Goal: Task Accomplishment & Management: Manage account settings

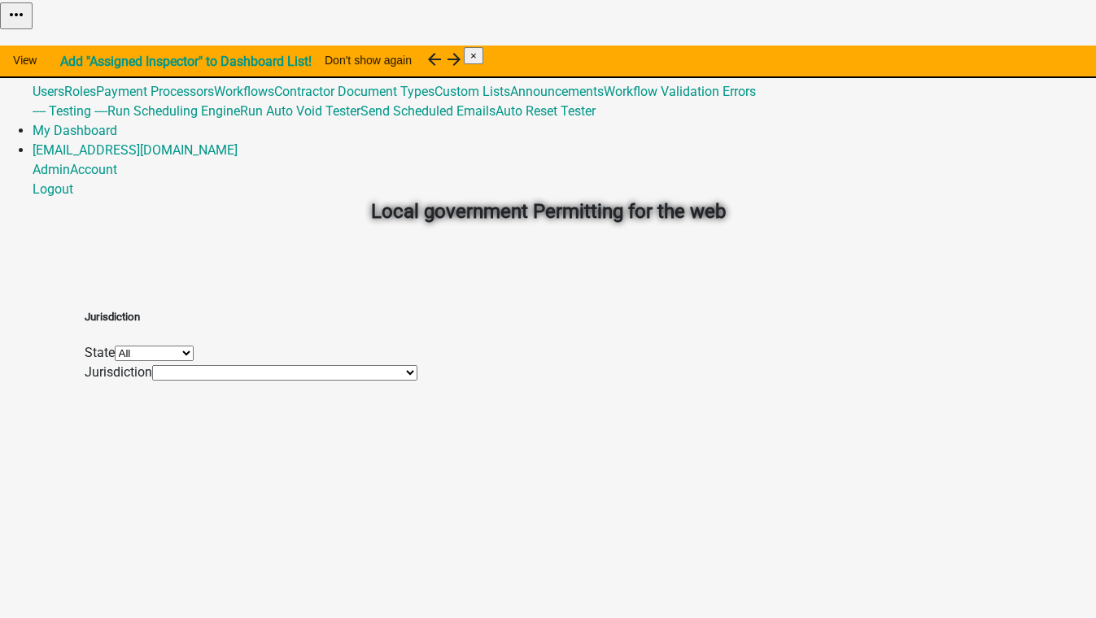
click at [77, 64] on link "Global 3" at bounding box center [55, 71] width 45 height 15
click at [851, 178] on div "Local government Permitting for the web" at bounding box center [548, 175] width 927 height 233
click at [70, 45] on link "Admin" at bounding box center [51, 52] width 37 height 15
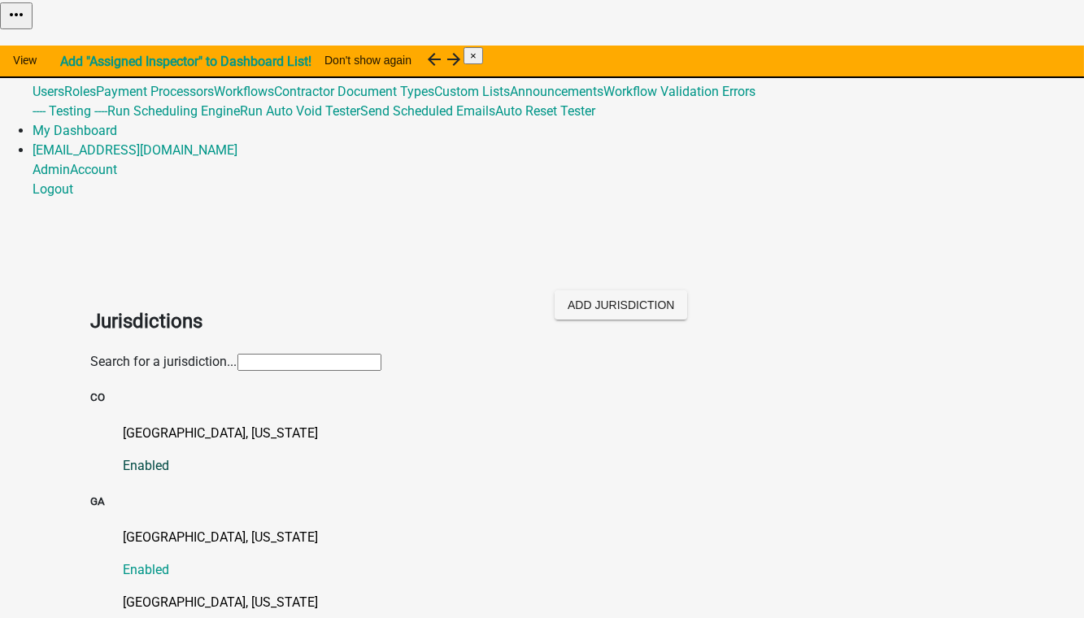
click at [139, 424] on p "[GEOGRAPHIC_DATA], [US_STATE]" at bounding box center [559, 434] width 870 height 20
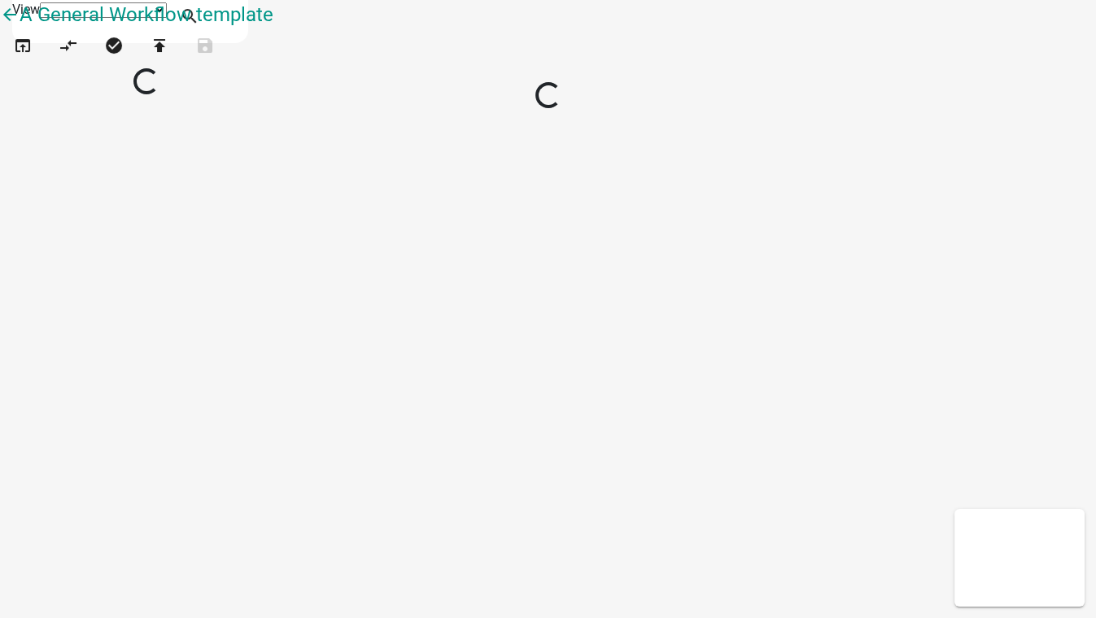
select select "1"
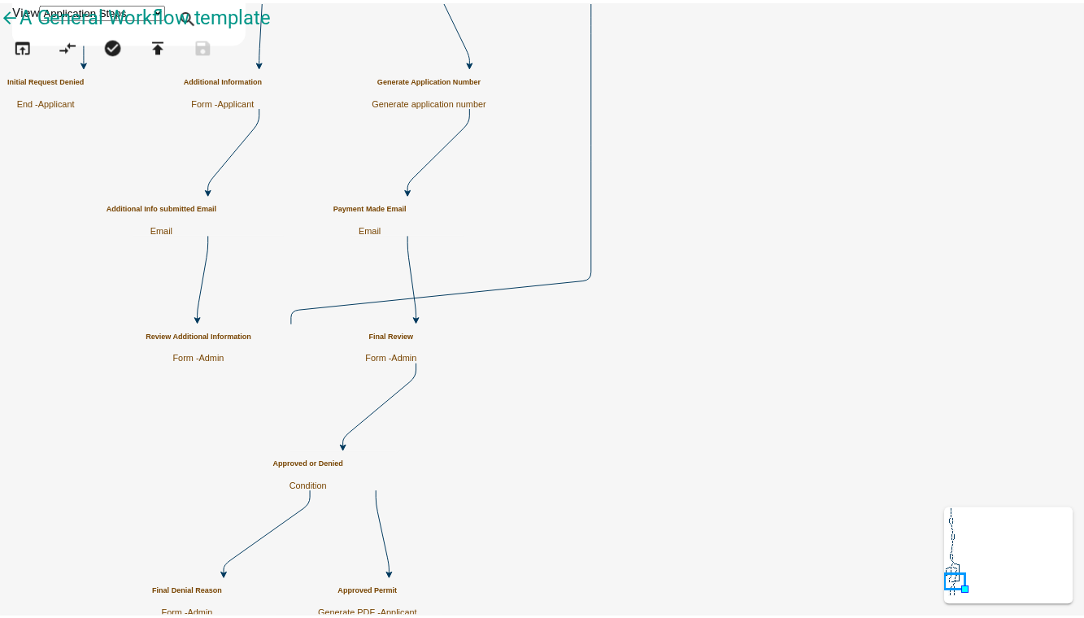
scroll to position [1045, 0]
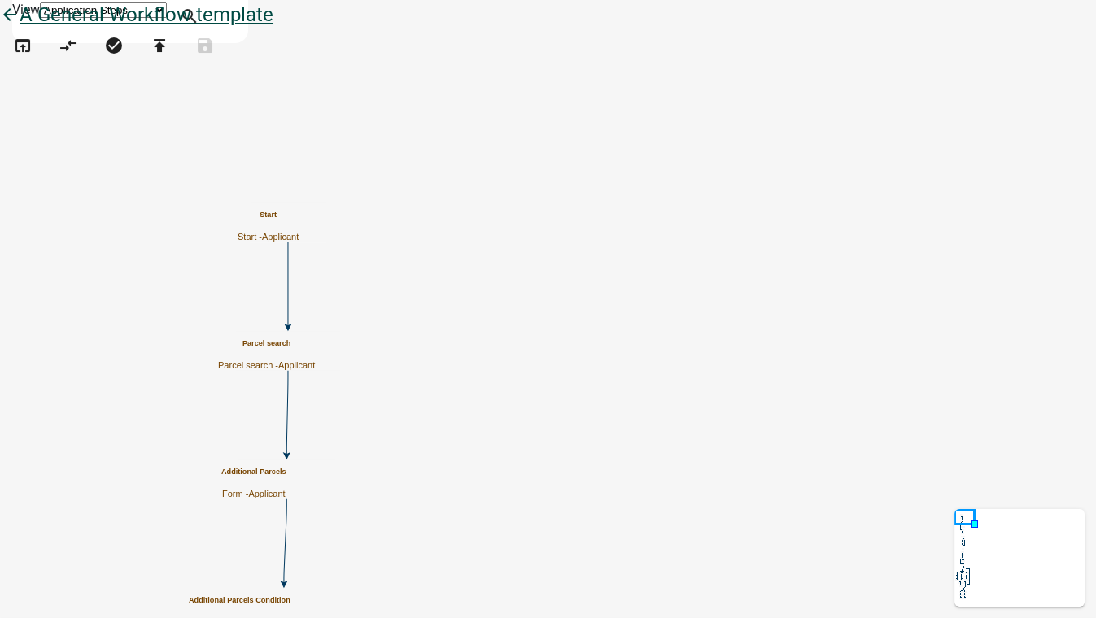
click at [20, 28] on icon "arrow_back" at bounding box center [10, 16] width 20 height 23
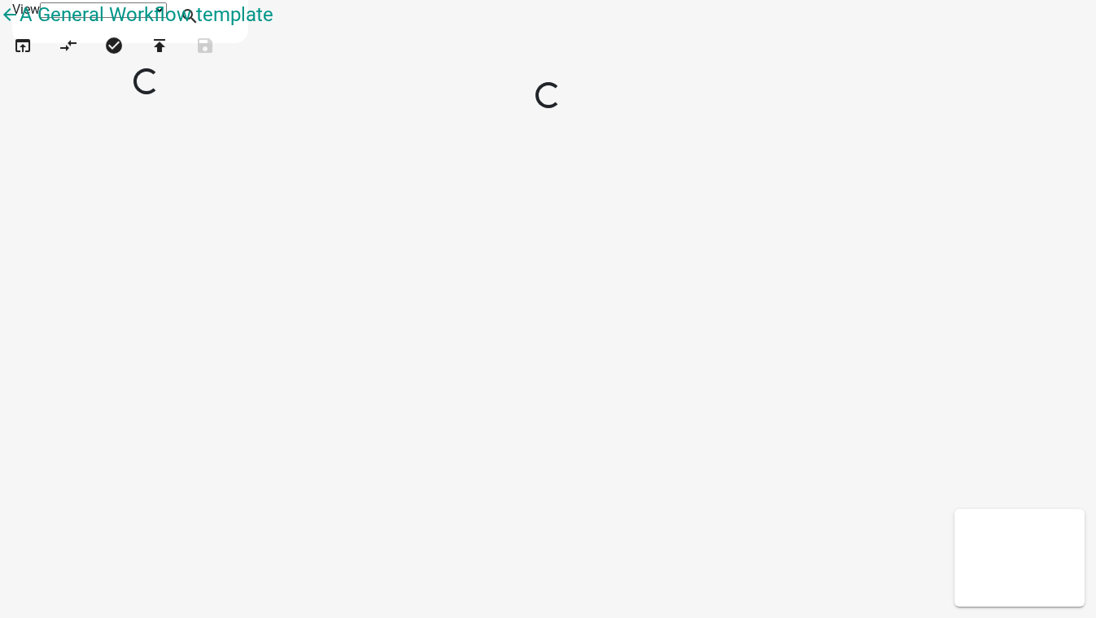
select select "1"
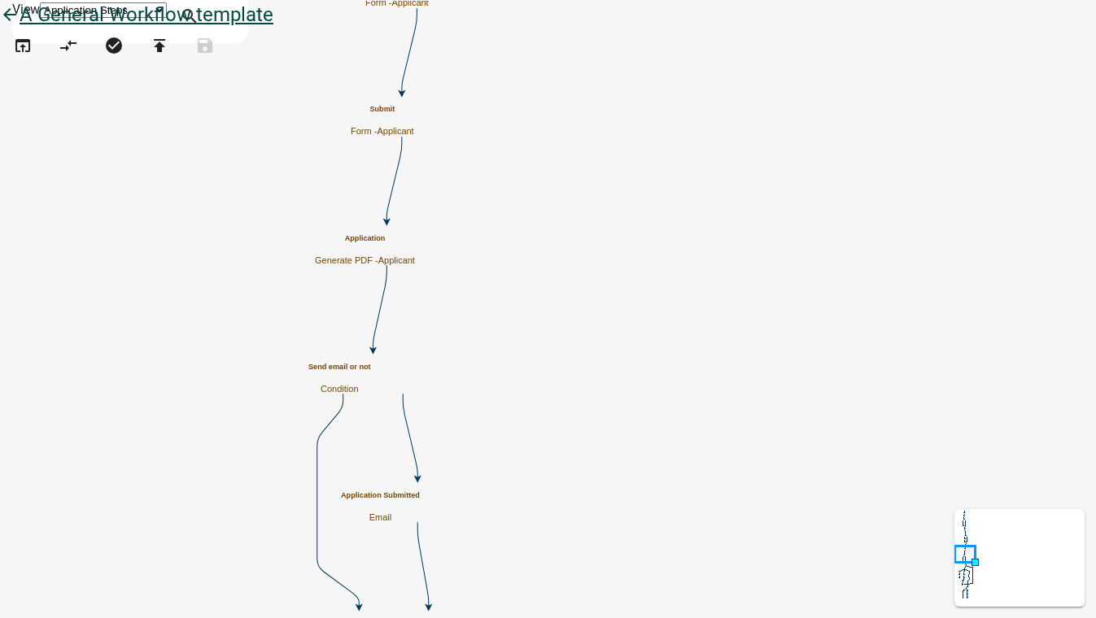
click at [20, 28] on icon "arrow_back" at bounding box center [10, 16] width 20 height 23
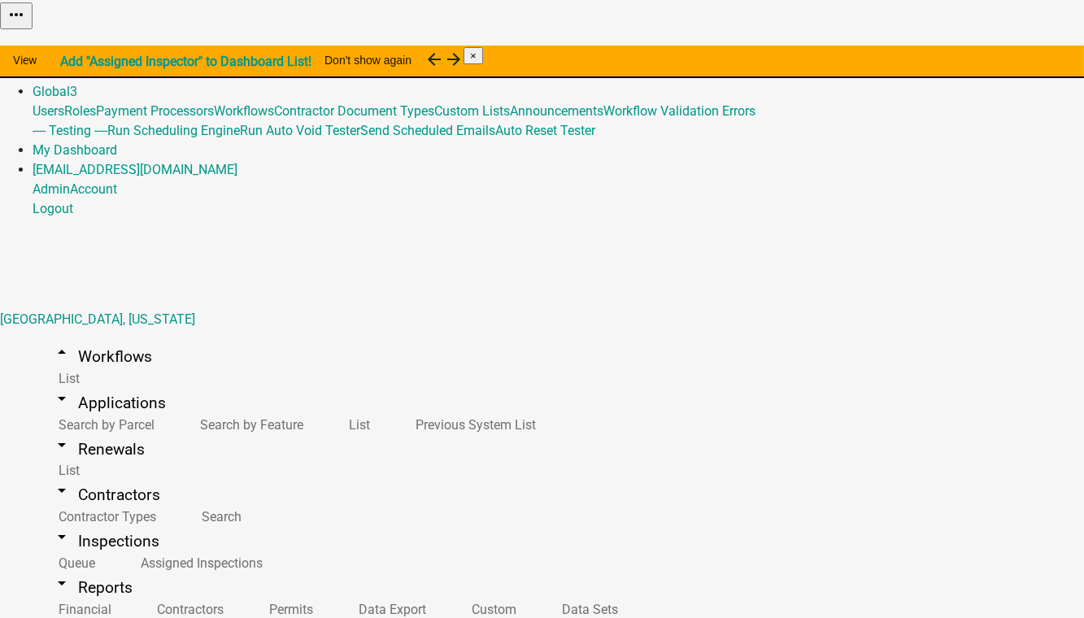
click at [70, 64] on link "Admin" at bounding box center [51, 71] width 37 height 15
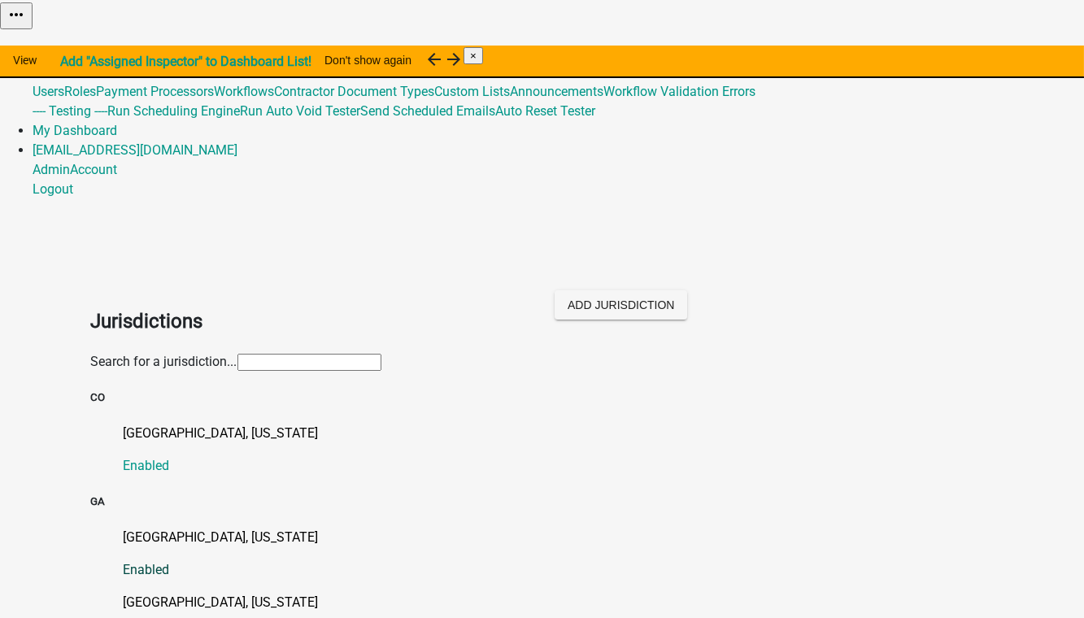
click at [187, 528] on p "[GEOGRAPHIC_DATA], [US_STATE]" at bounding box center [559, 538] width 870 height 20
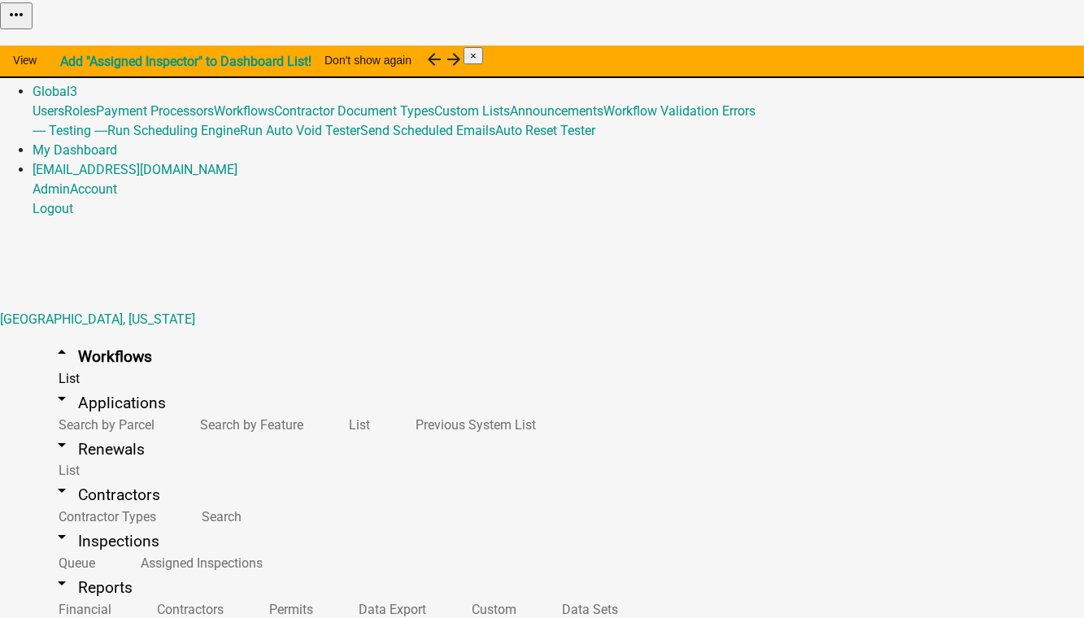
click at [70, 64] on link "Admin" at bounding box center [51, 71] width 37 height 15
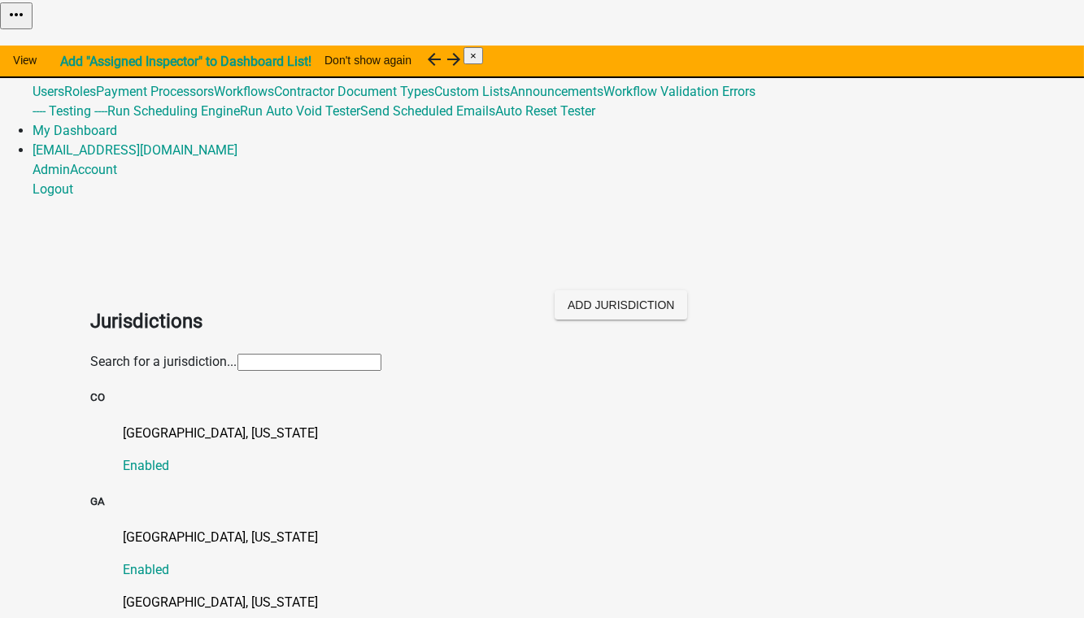
click at [158, 593] on p "[GEOGRAPHIC_DATA], [US_STATE]" at bounding box center [559, 603] width 870 height 20
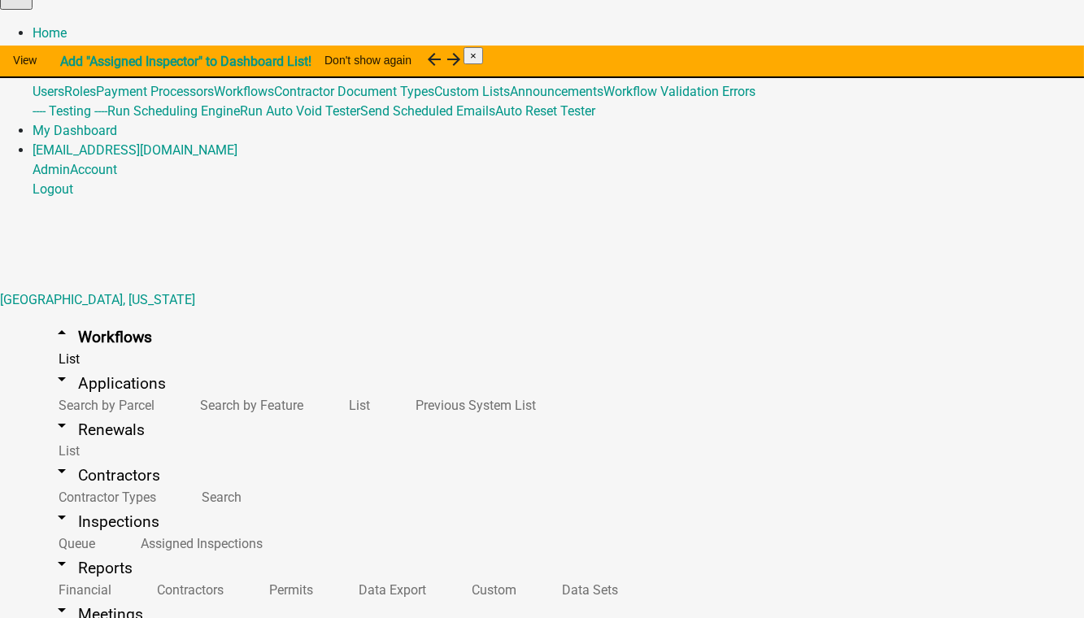
drag, startPoint x: 673, startPoint y: 22, endPoint x: 649, endPoint y: 33, distance: 25.9
click at [70, 45] on link "Admin" at bounding box center [51, 52] width 37 height 15
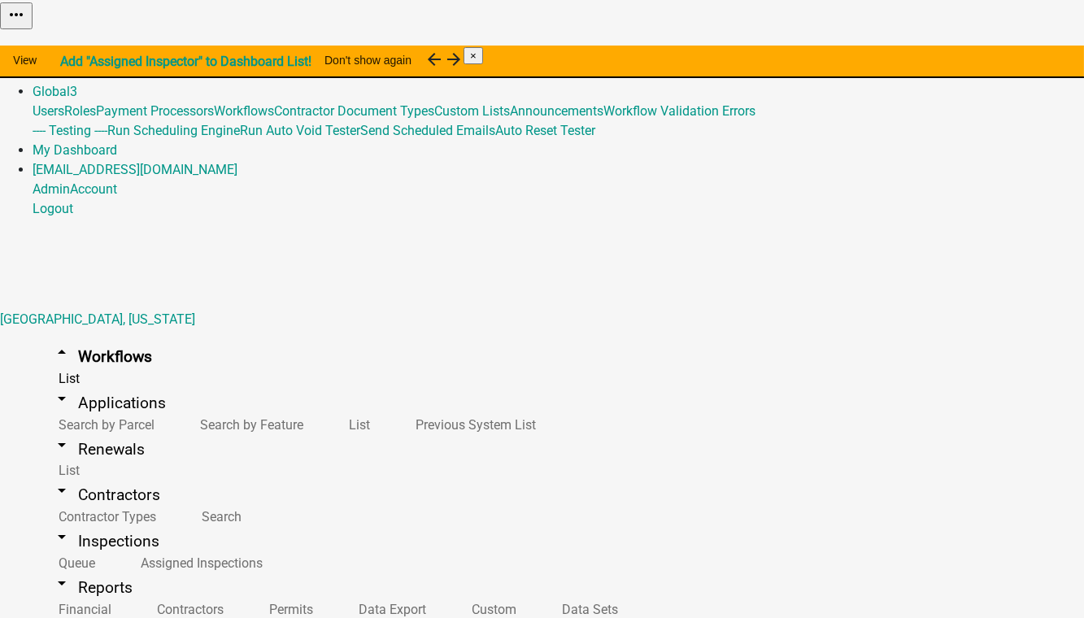
scroll to position [104, 0]
select select
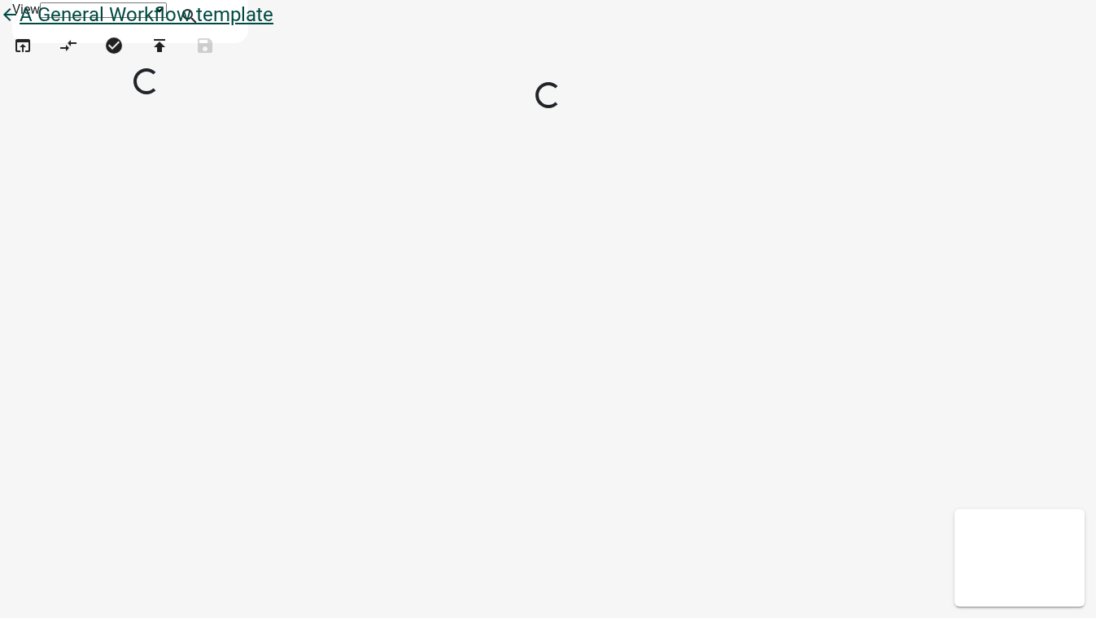
click at [20, 28] on icon "arrow_back" at bounding box center [10, 16] width 20 height 23
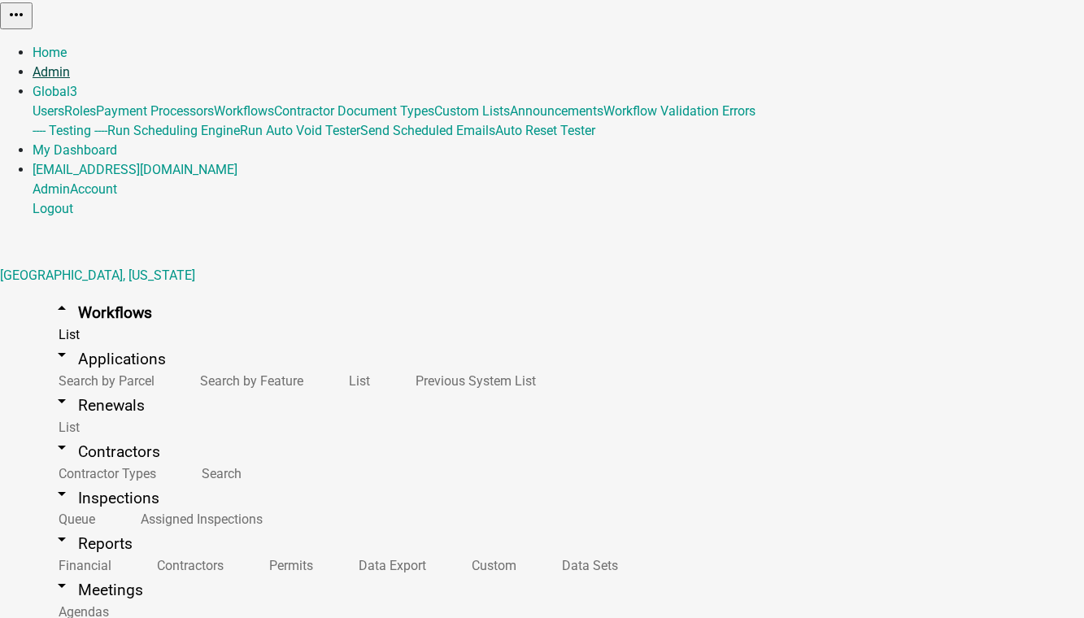
click at [70, 64] on link "Admin" at bounding box center [51, 71] width 37 height 15
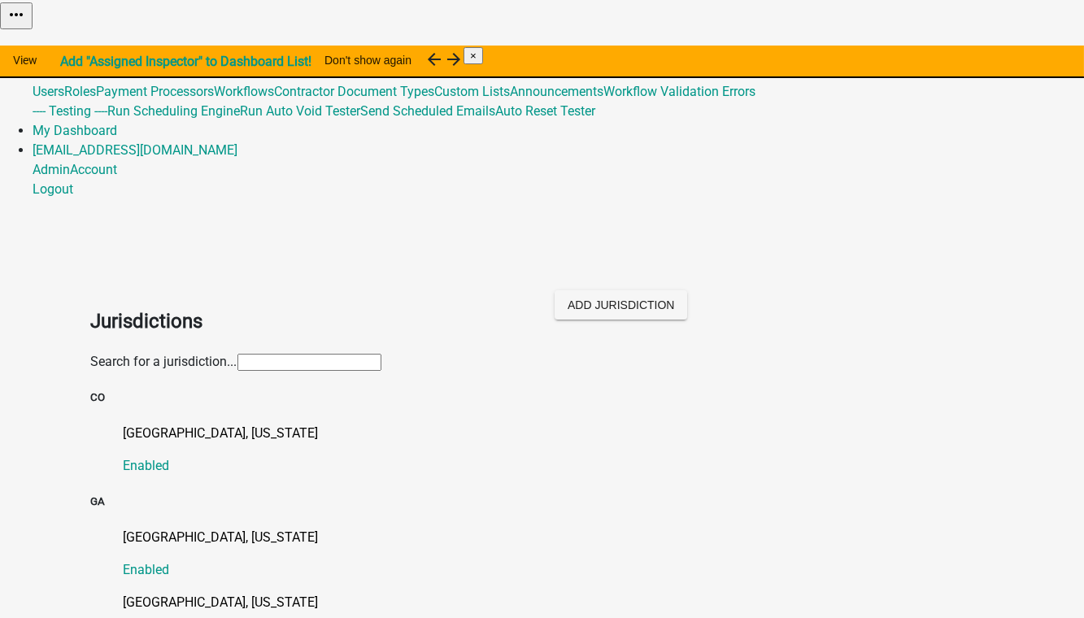
click at [238, 354] on input "text" at bounding box center [310, 362] width 144 height 17
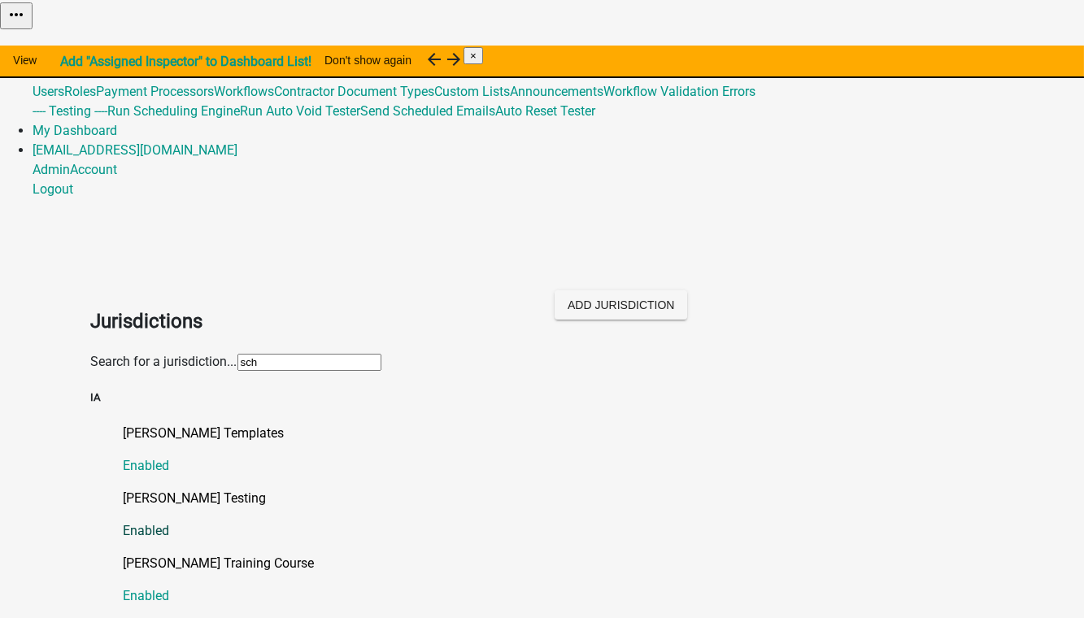
type input "sch"
click at [166, 489] on p "[PERSON_NAME] Testing" at bounding box center [559, 499] width 870 height 20
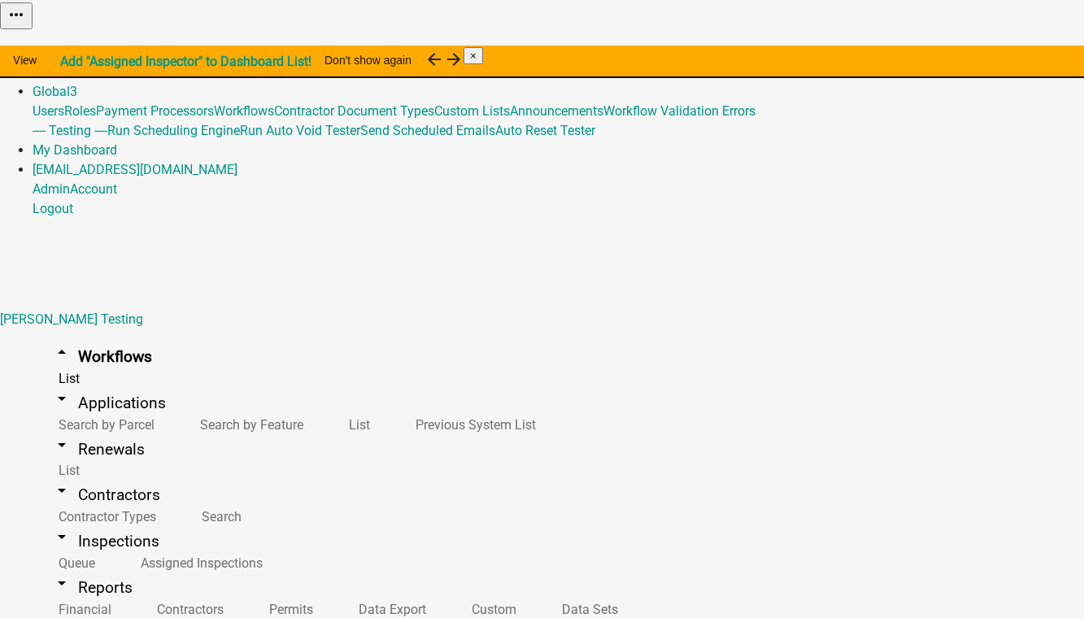
scroll to position [739, 0]
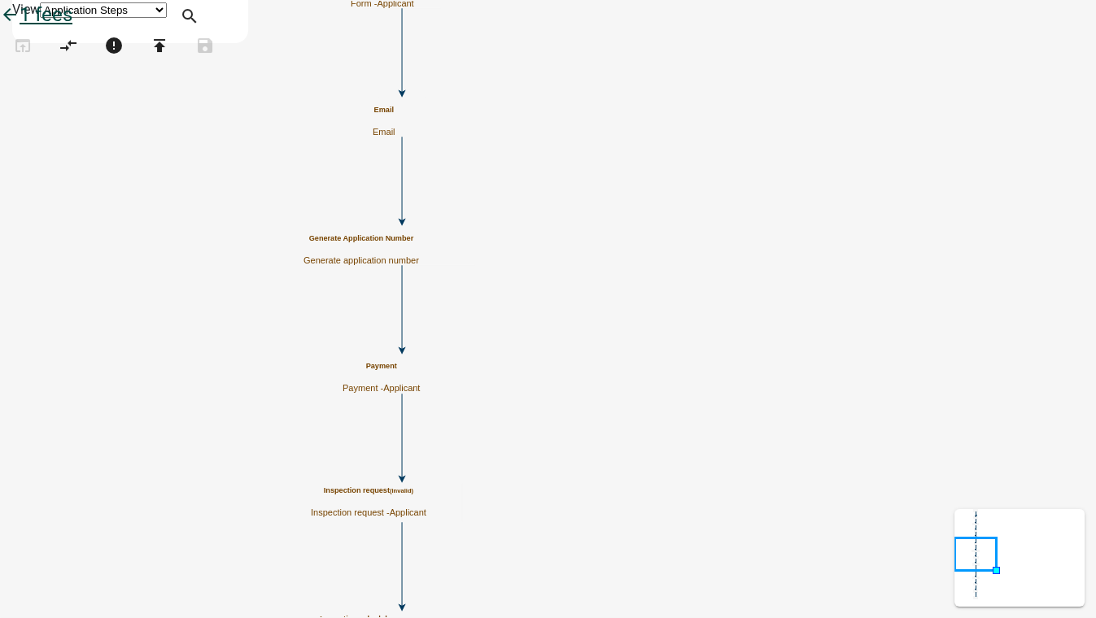
click at [20, 28] on icon "arrow_back" at bounding box center [10, 16] width 20 height 23
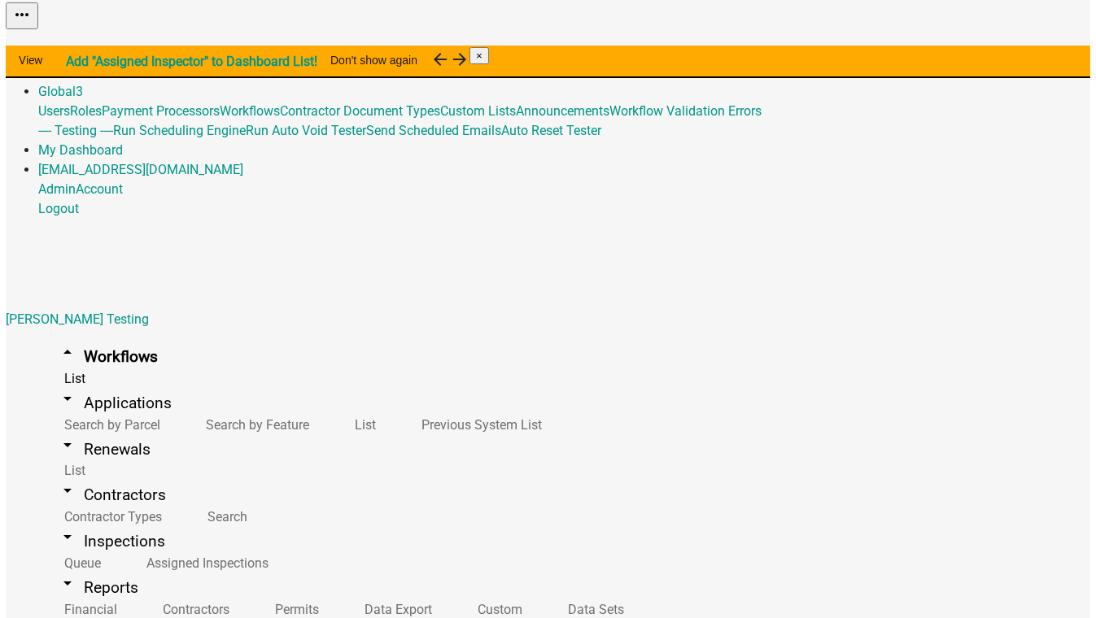
scroll to position [443, 0]
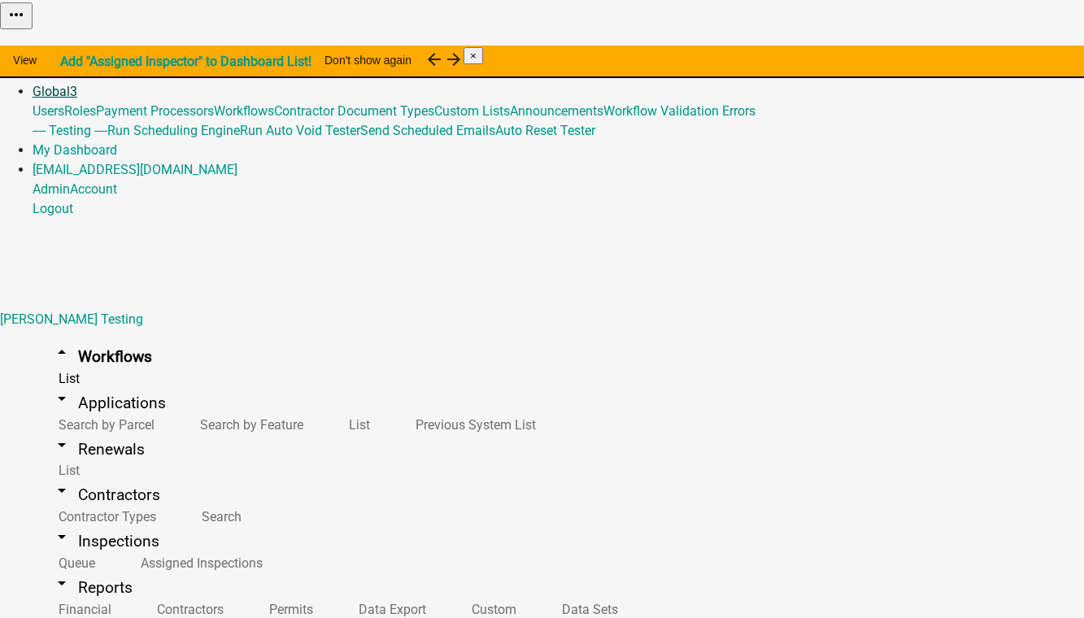
click at [77, 84] on span "3" at bounding box center [73, 91] width 7 height 15
click at [625, 119] on link "Workflow Validation Errors" at bounding box center [680, 110] width 152 height 15
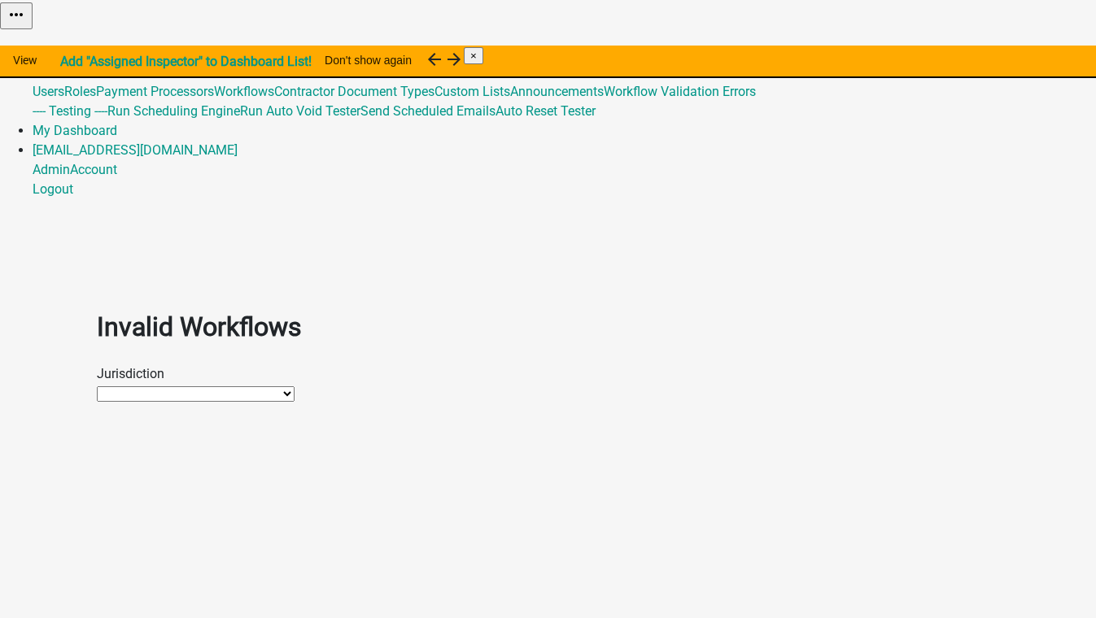
click at [136, 386] on select "Otter Tail County, Minnesota Schneider Testing Howard County, Indiana Troup Cou…" at bounding box center [196, 393] width 198 height 15
select select "b1d7721d-e6a5-4c46-9151-6da8fefec7d8"
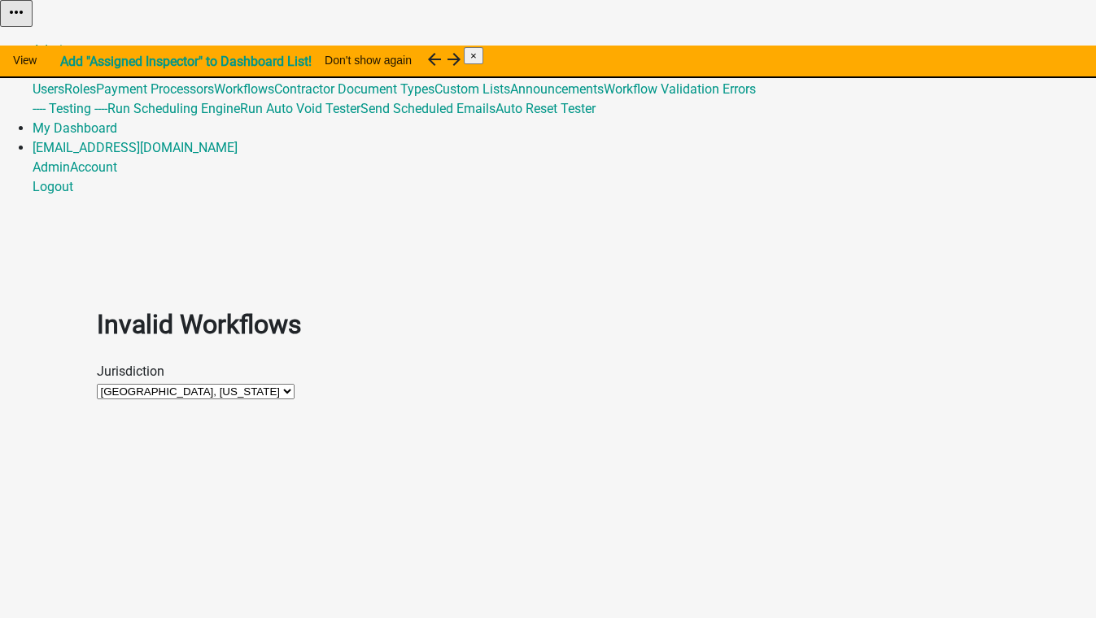
click at [97, 384] on select "Otter Tail County, Minnesota Schneider Testing Howard County, Indiana Troup Cou…" at bounding box center [196, 391] width 198 height 15
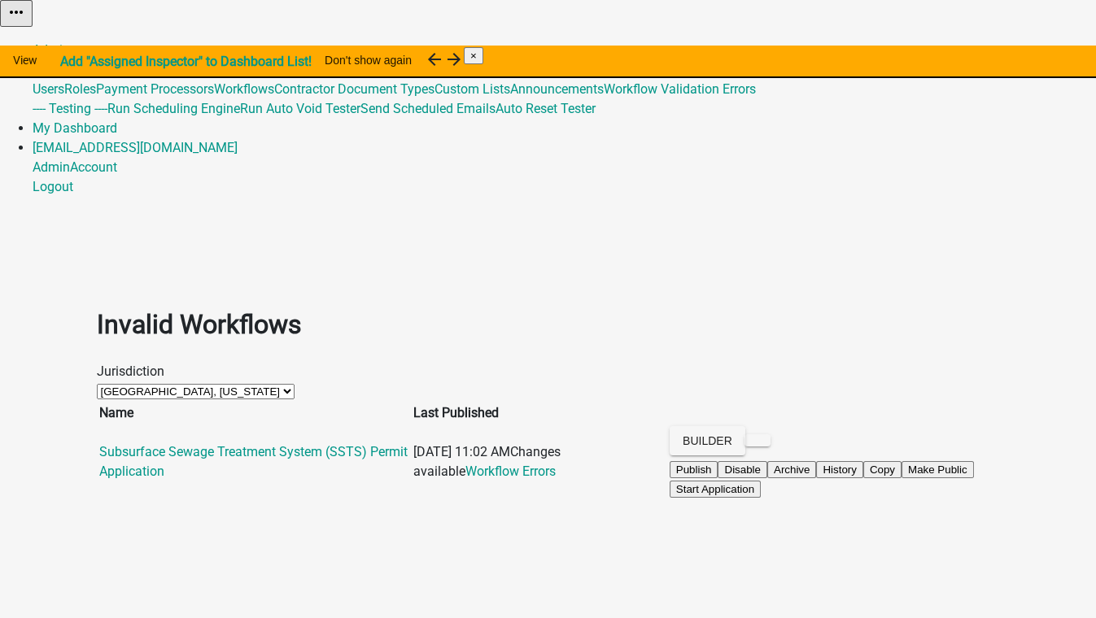
click at [77, 62] on link "Global 3" at bounding box center [55, 69] width 45 height 15
click at [680, 97] on link "Workflow Validation Errors" at bounding box center [680, 88] width 152 height 15
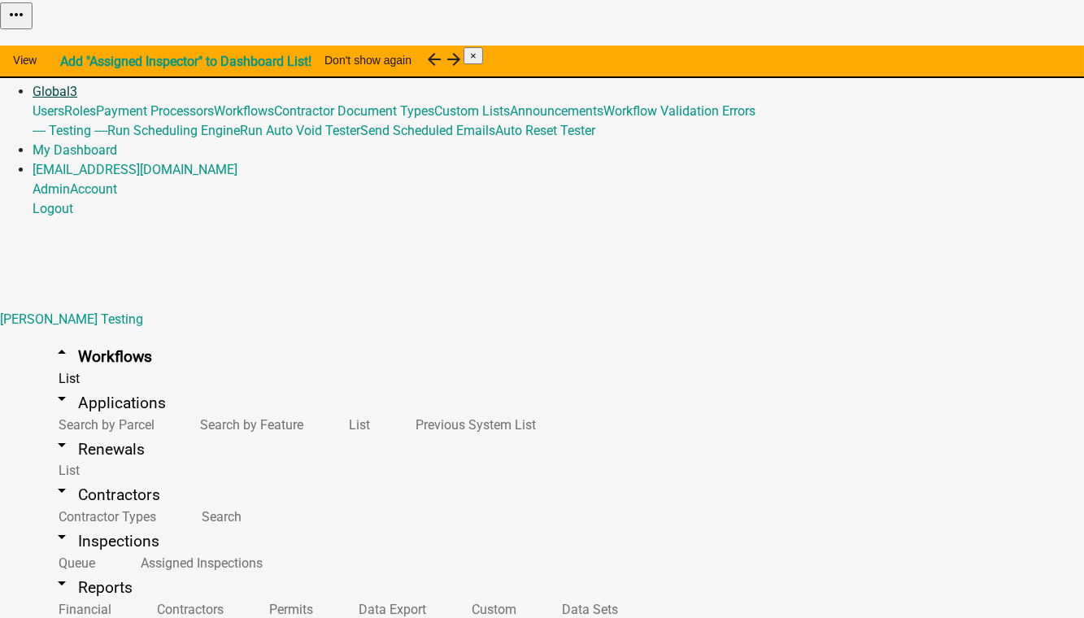
click at [77, 84] on link "Global 3" at bounding box center [55, 91] width 45 height 15
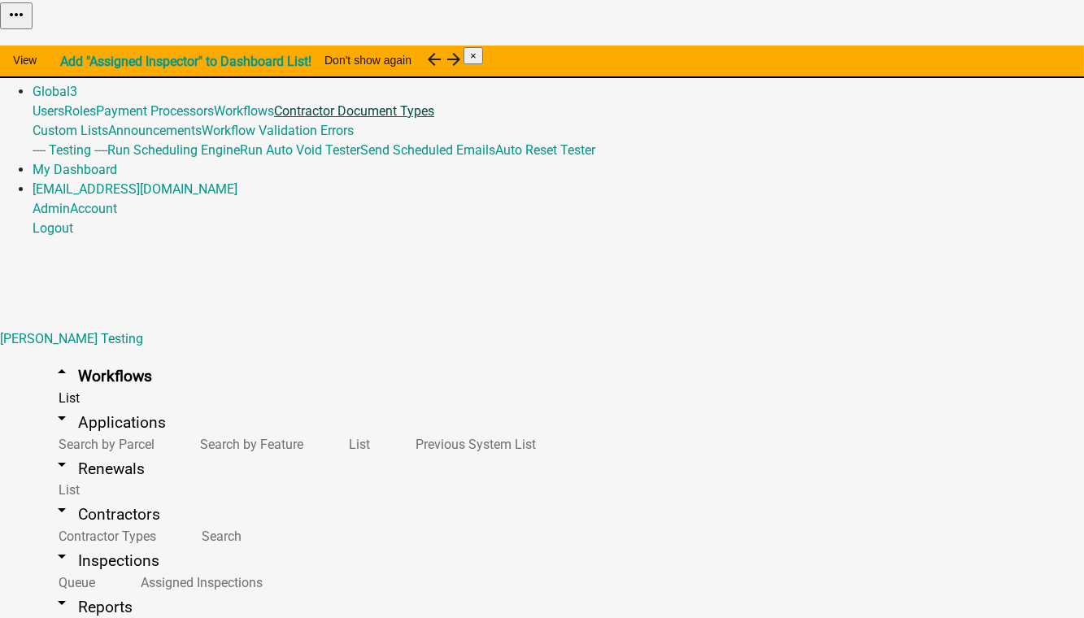
click at [434, 119] on link "Contractor Document Types" at bounding box center [354, 110] width 160 height 15
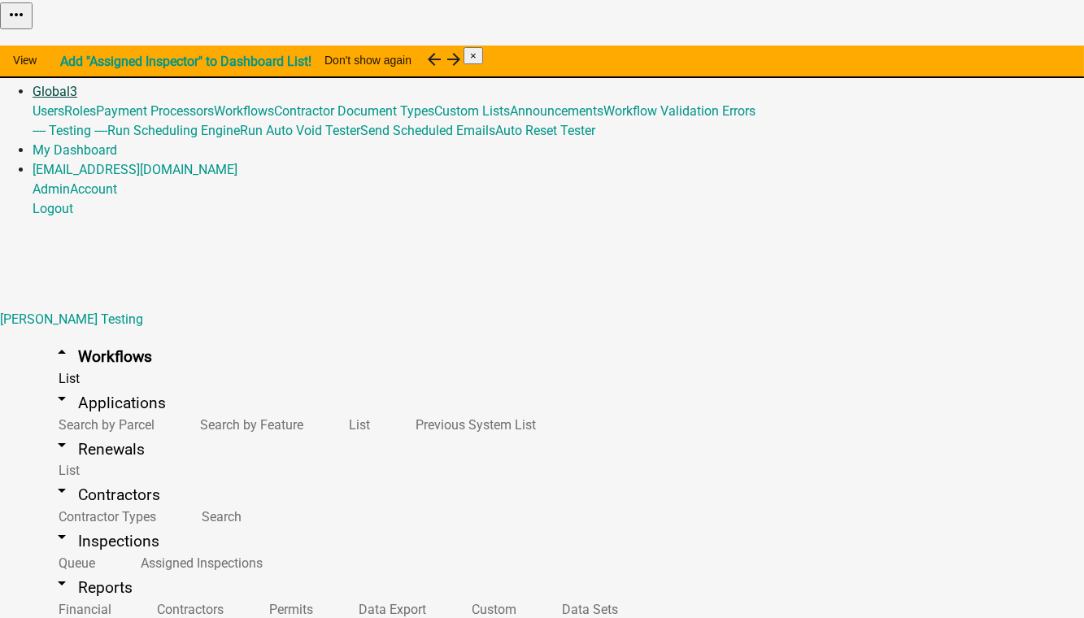
click at [77, 84] on link "Global 3" at bounding box center [55, 91] width 45 height 15
click at [634, 119] on link "Workflow Validation Errors" at bounding box center [680, 110] width 152 height 15
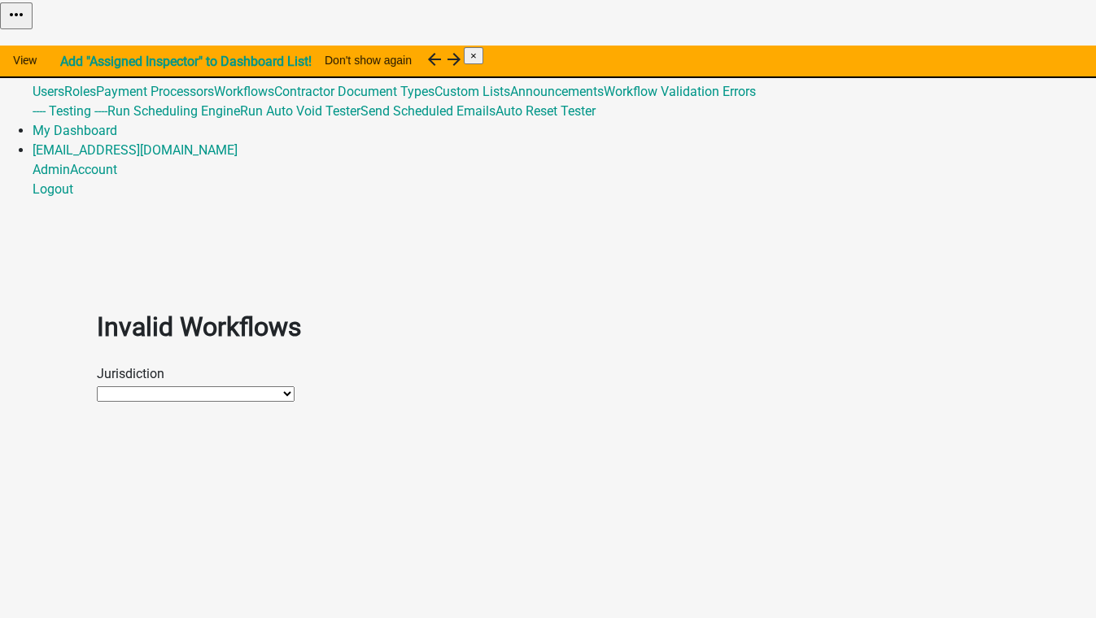
click at [241, 386] on select "Otter Tail County, Minnesota Schneider Testing Howard County, Indiana Troup Cou…" at bounding box center [196, 393] width 198 height 15
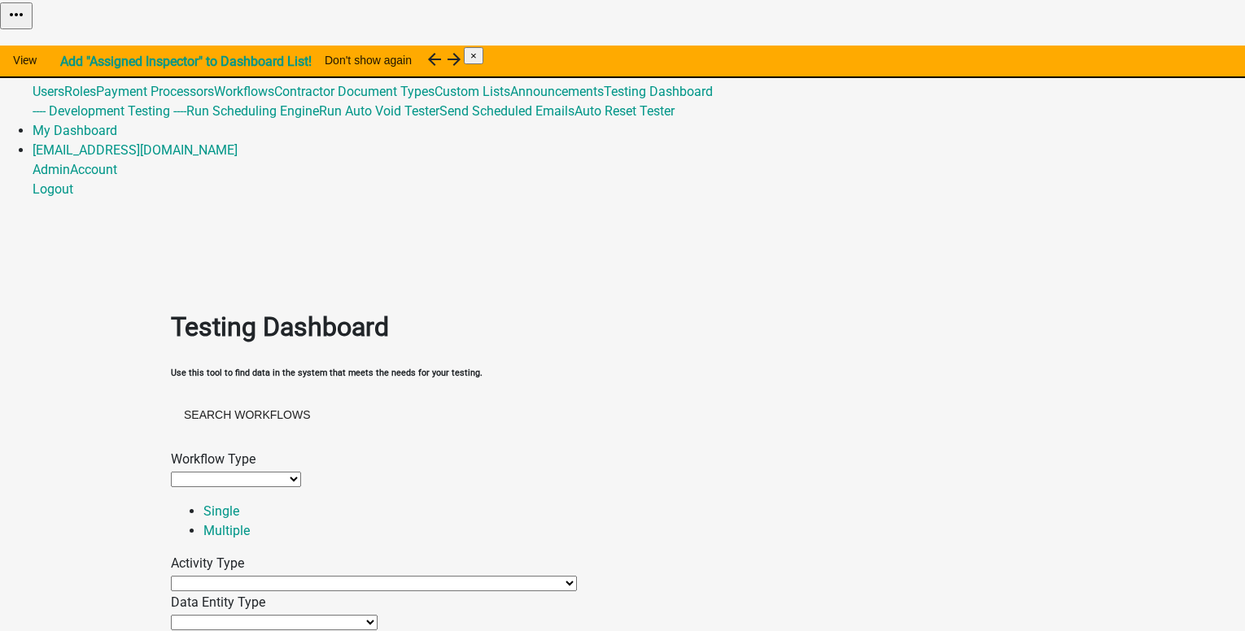
select select
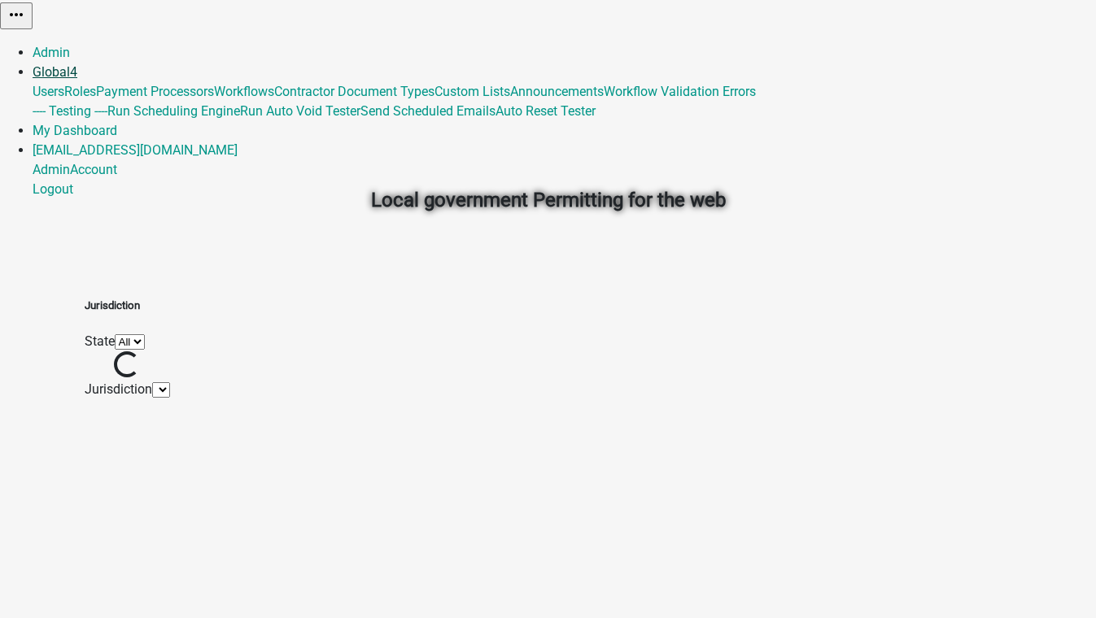
click at [77, 64] on span "4" at bounding box center [73, 71] width 7 height 15
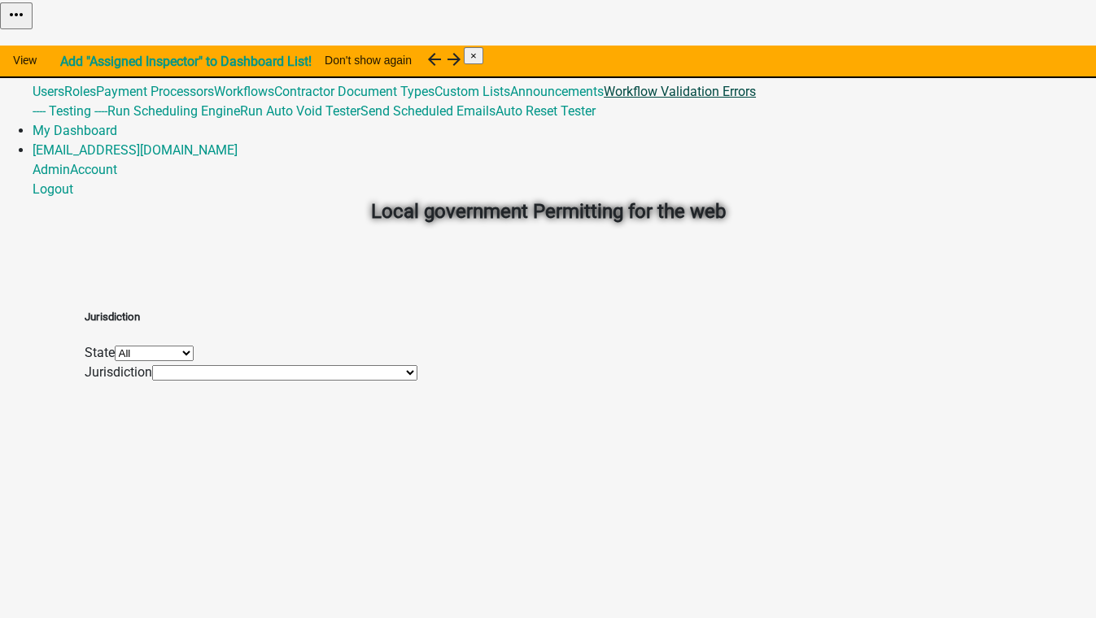
click at [619, 99] on link "Workflow Validation Errors" at bounding box center [680, 91] width 152 height 15
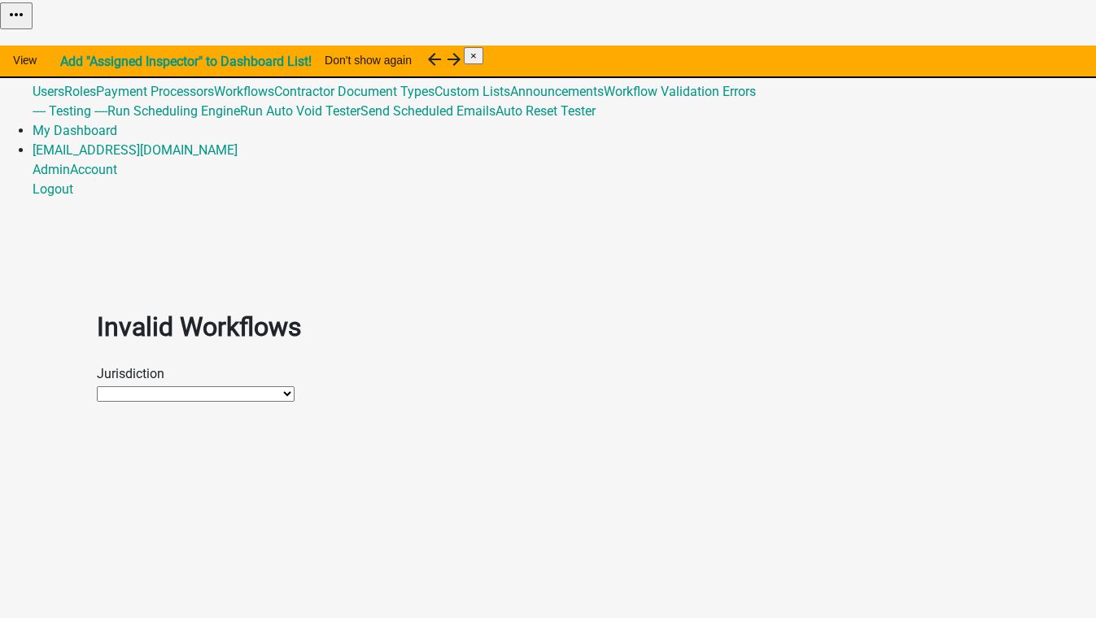
click at [116, 386] on select "[PERSON_NAME] Testing [GEOGRAPHIC_DATA], [US_STATE] [GEOGRAPHIC_DATA], [US_STAT…" at bounding box center [196, 393] width 198 height 15
click at [70, 45] on link "Admin" at bounding box center [51, 52] width 37 height 15
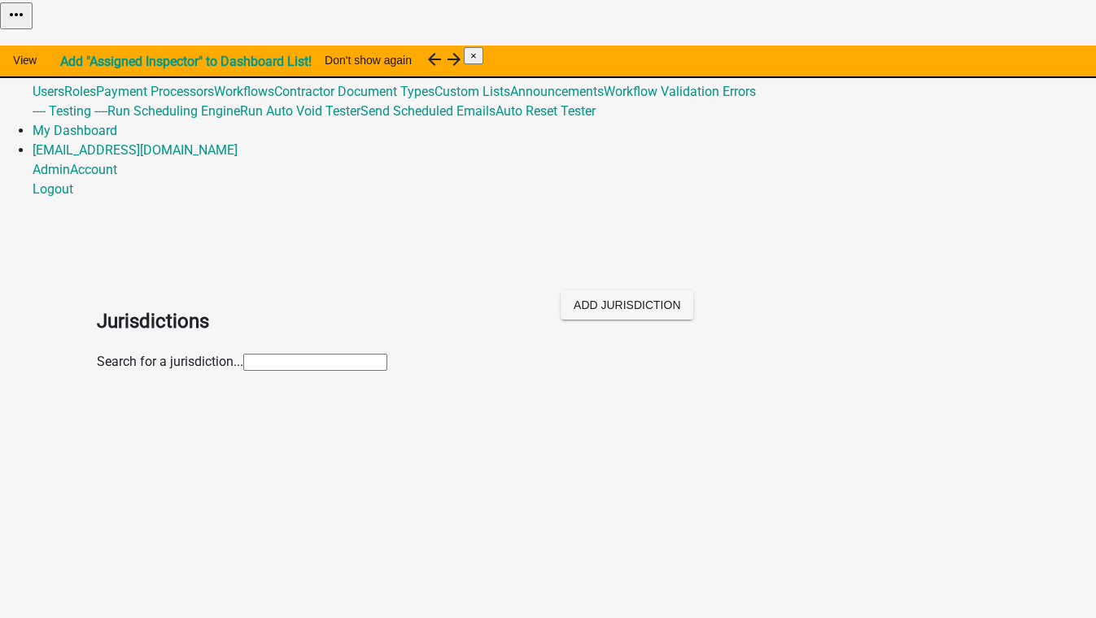
click at [243, 354] on input "text" at bounding box center [315, 362] width 144 height 17
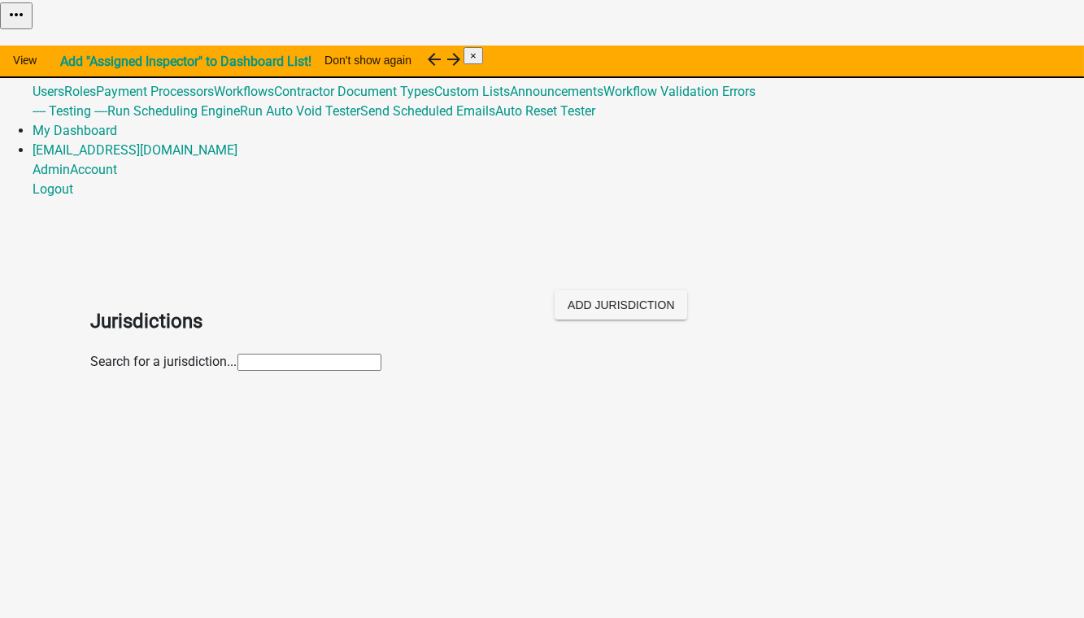
click at [238, 354] on input "text" at bounding box center [310, 362] width 144 height 17
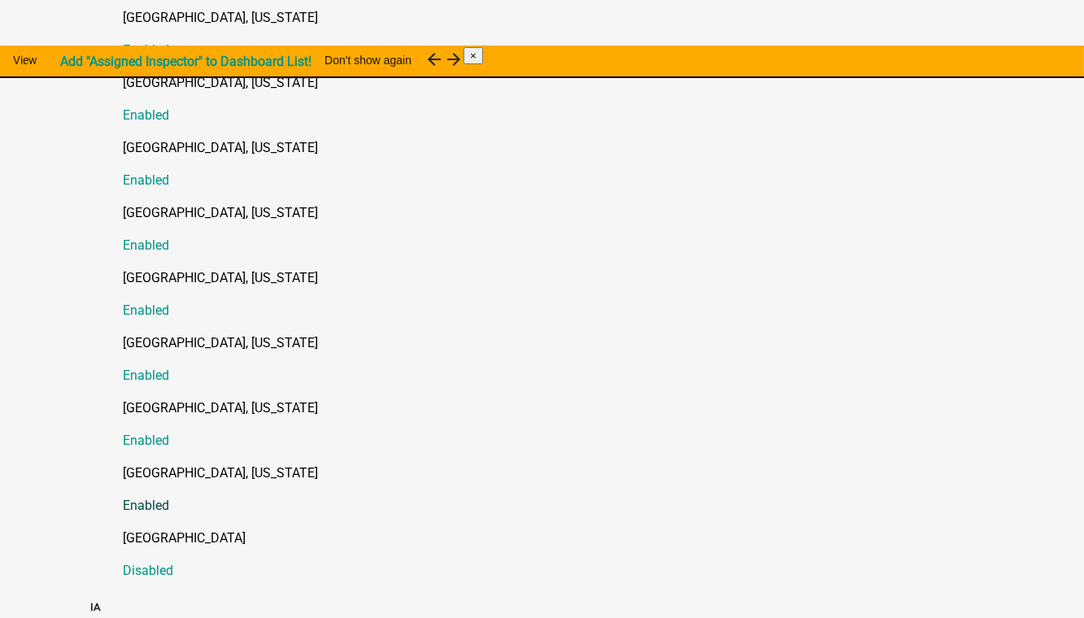
scroll to position [591, 0]
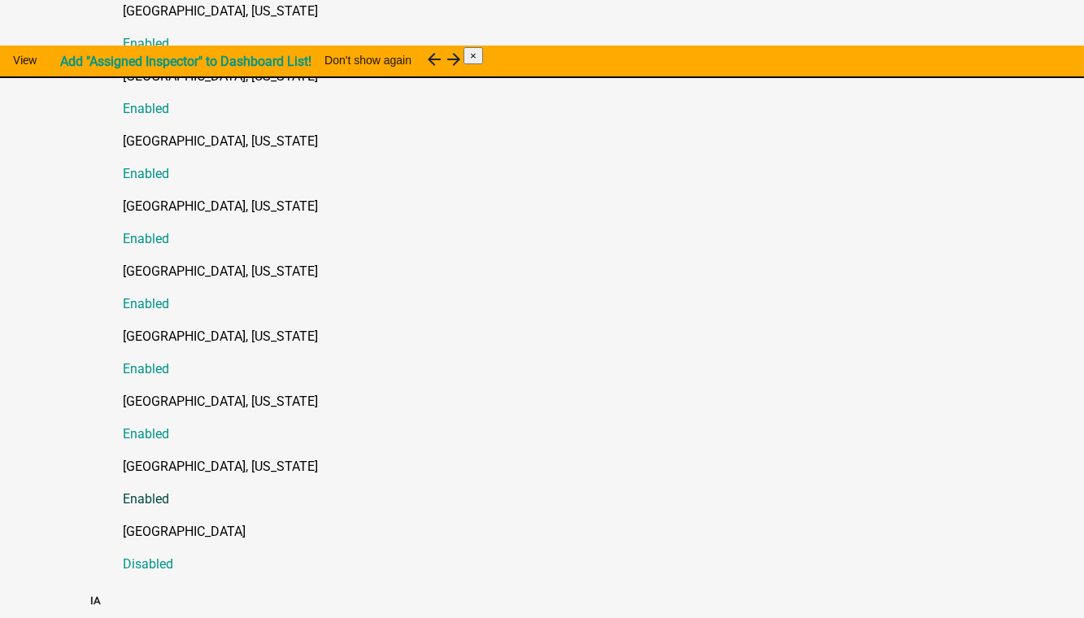
click at [124, 457] on p "[GEOGRAPHIC_DATA], [US_STATE]" at bounding box center [559, 467] width 870 height 20
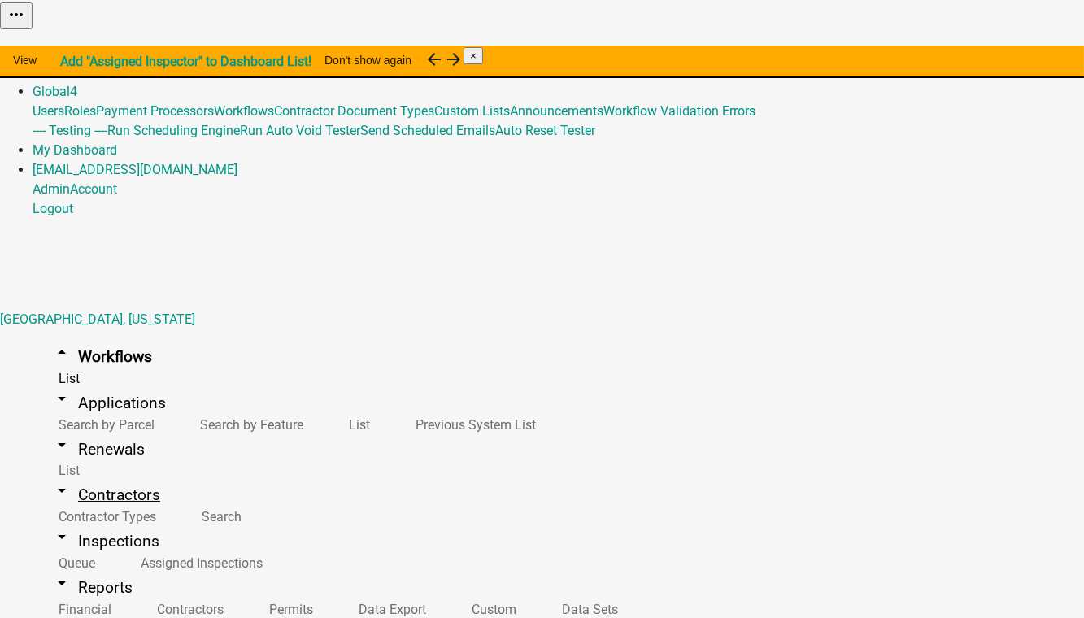
click at [71, 476] on link "arrow_drop_down Contractors" at bounding box center [106, 495] width 147 height 38
